Goal: Navigation & Orientation: Go to known website

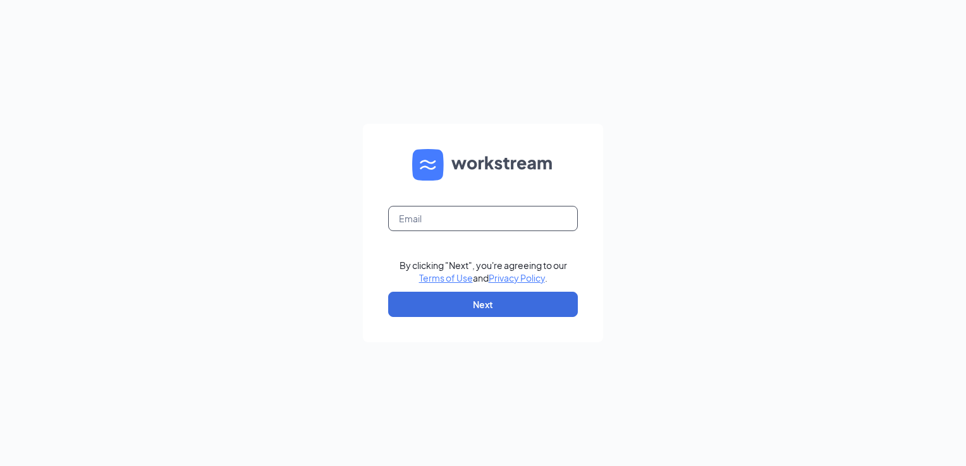
click at [431, 222] on input "text" at bounding box center [483, 218] width 190 height 25
type input "[PERSON_NAME][EMAIL_ADDRESS][DOMAIN_NAME]"
click at [432, 302] on button "Next" at bounding box center [483, 304] width 190 height 25
